Goal: Task Accomplishment & Management: Use online tool/utility

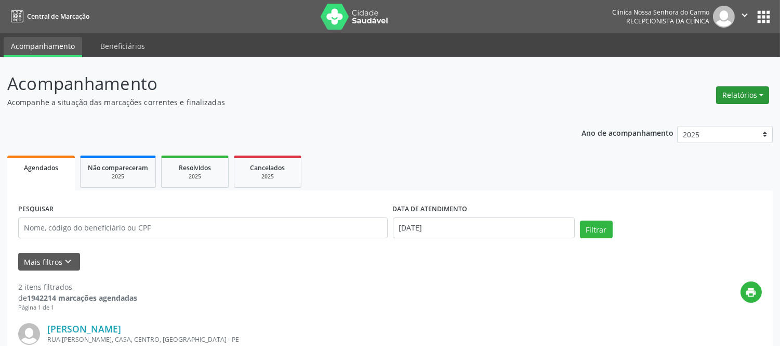
click at [751, 93] on button "Relatórios" at bounding box center [742, 95] width 53 height 18
click at [706, 119] on link "Agendamentos" at bounding box center [714, 117] width 112 height 15
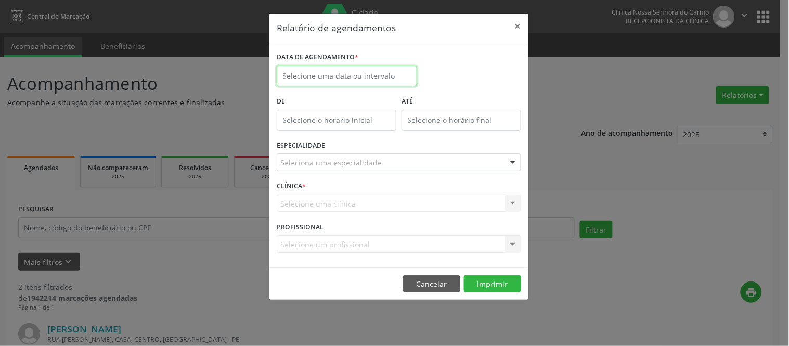
click at [302, 80] on input "text" at bounding box center [347, 75] width 140 height 21
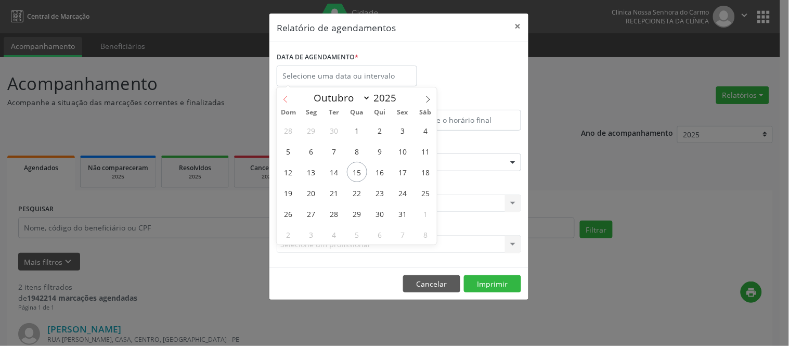
click at [286, 102] on span at bounding box center [286, 96] width 18 height 18
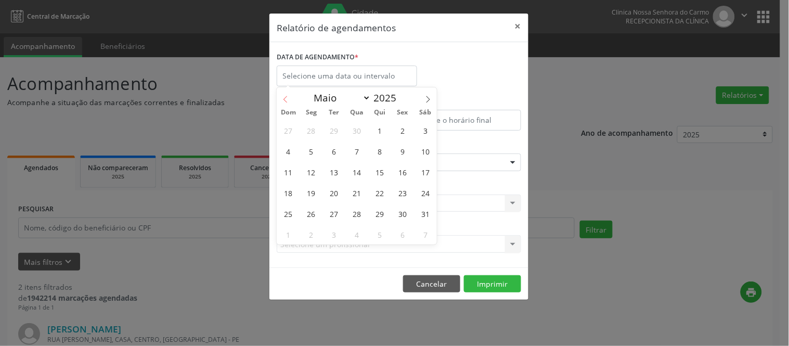
click at [286, 102] on span at bounding box center [286, 96] width 18 height 18
select select "3"
click at [335, 132] on span "1" at bounding box center [334, 130] width 20 height 20
type input "[DATE]"
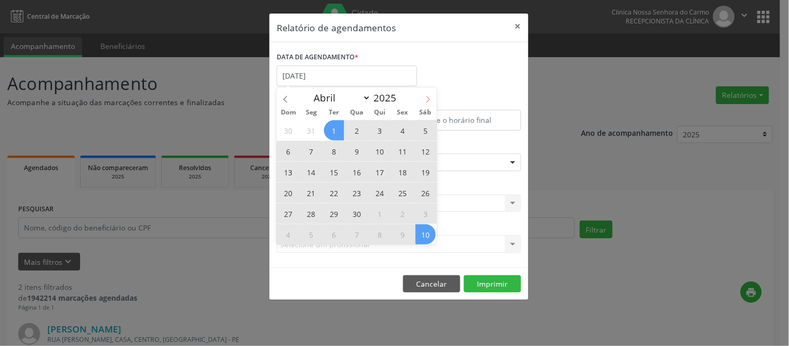
click at [427, 100] on icon at bounding box center [427, 99] width 7 height 7
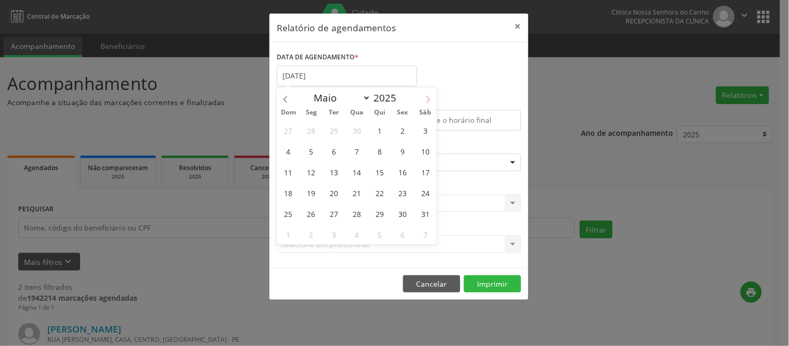
click at [427, 100] on icon at bounding box center [427, 99] width 7 height 7
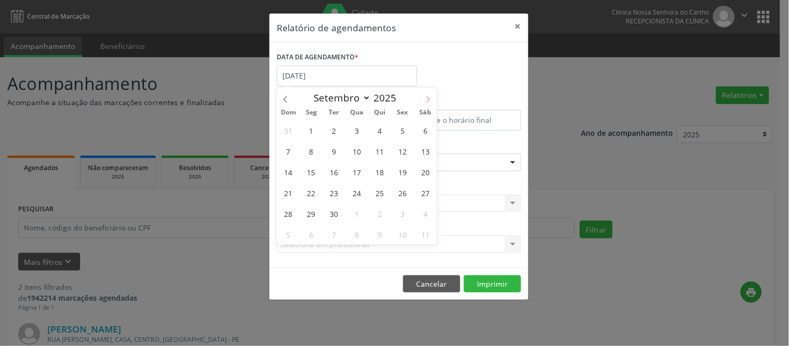
select select "9"
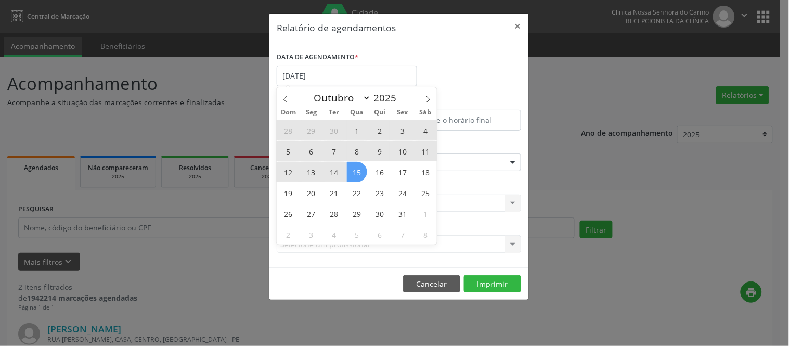
click at [359, 173] on span "15" at bounding box center [357, 172] width 20 height 20
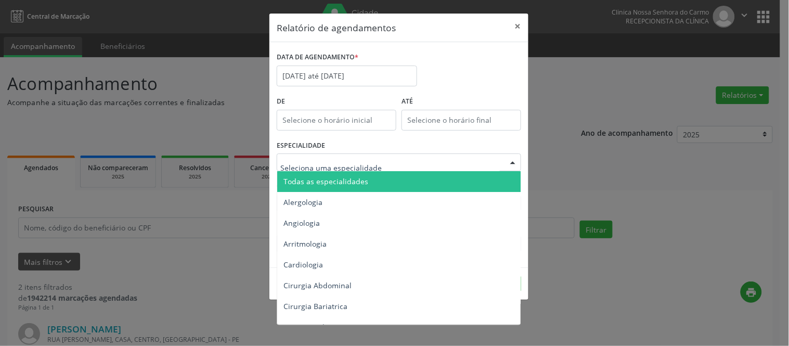
click at [304, 167] on input "text" at bounding box center [389, 167] width 219 height 21
click at [309, 186] on span "Todas as especialidades" at bounding box center [399, 181] width 245 height 21
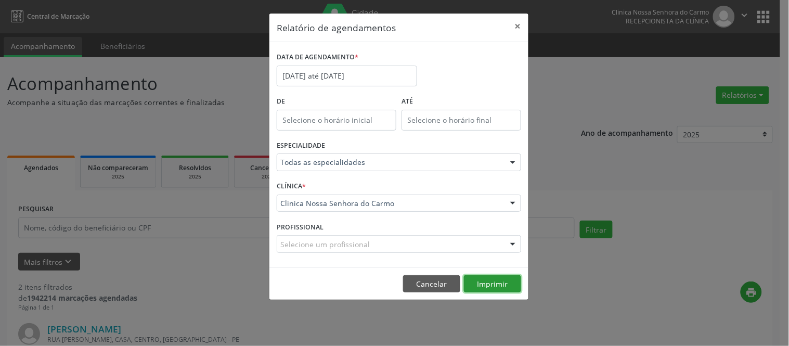
click at [482, 276] on button "Imprimir" at bounding box center [492, 284] width 57 height 18
